Goal: Entertainment & Leisure: Consume media (video, audio)

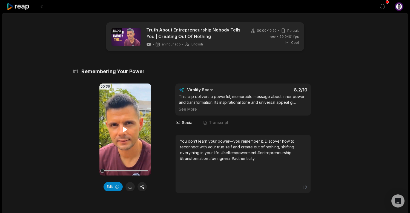
click at [126, 131] on icon at bounding box center [125, 129] width 7 height 7
click at [76, 120] on div "00:39 Your browser does not support mp4 format. Edit Virality Score 8.2 /10 Thi…" at bounding box center [205, 139] width 265 height 110
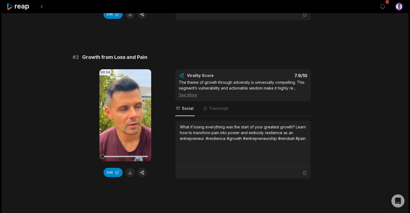
scroll to position [174, 0]
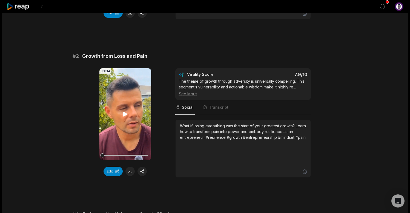
click at [126, 115] on icon at bounding box center [125, 114] width 4 height 5
